Goal: Task Accomplishment & Management: Use online tool/utility

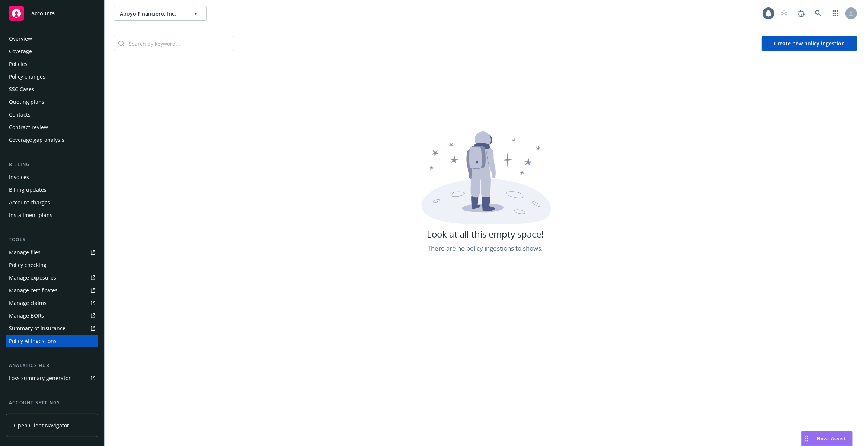
scroll to position [64, 0]
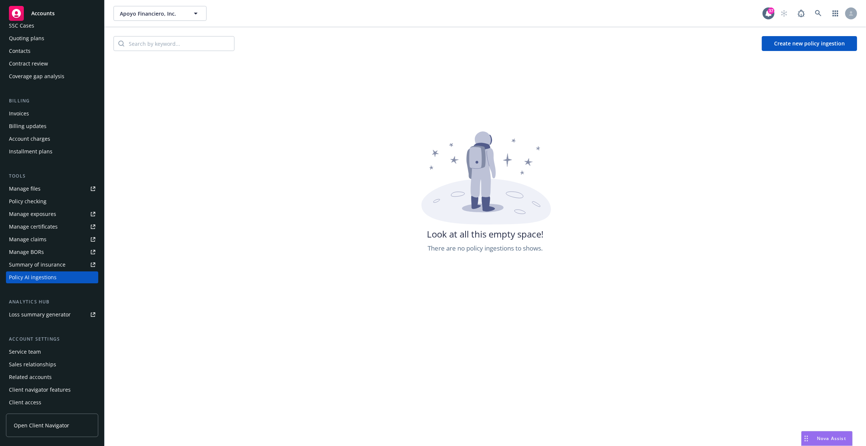
click at [784, 41] on button "Create new policy ingestion" at bounding box center [809, 43] width 95 height 15
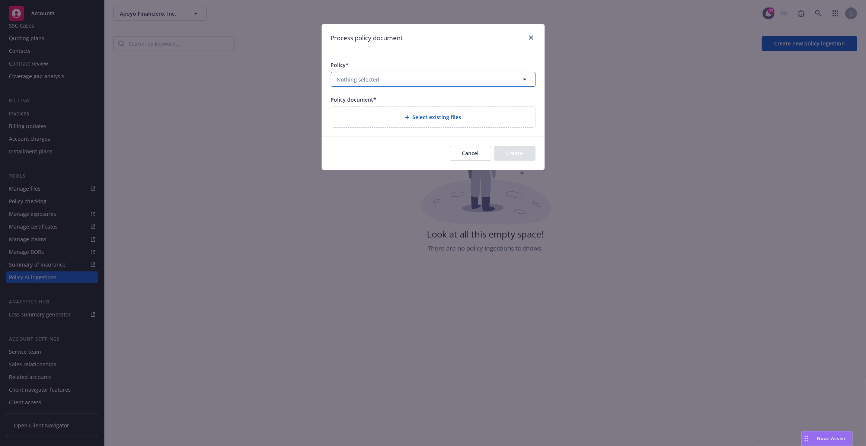
click at [446, 81] on button "Nothing selected" at bounding box center [433, 79] width 205 height 15
